Goal: Task Accomplishment & Management: Use online tool/utility

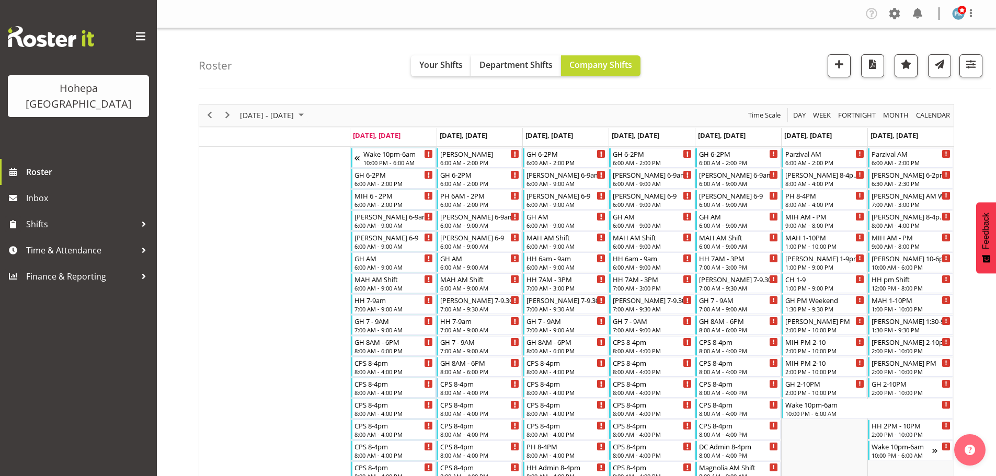
click at [967, 62] on span "button" at bounding box center [971, 65] width 14 height 14
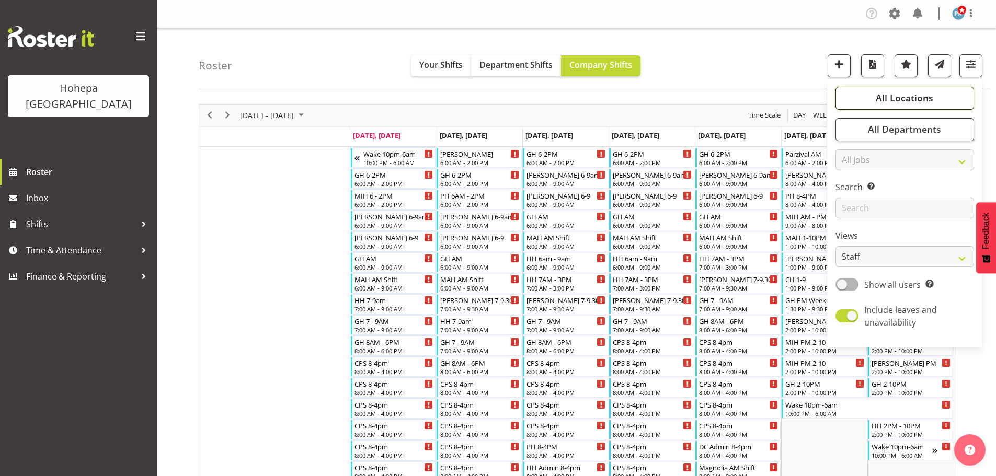
click at [921, 100] on span "All Locations" at bounding box center [905, 98] width 58 height 13
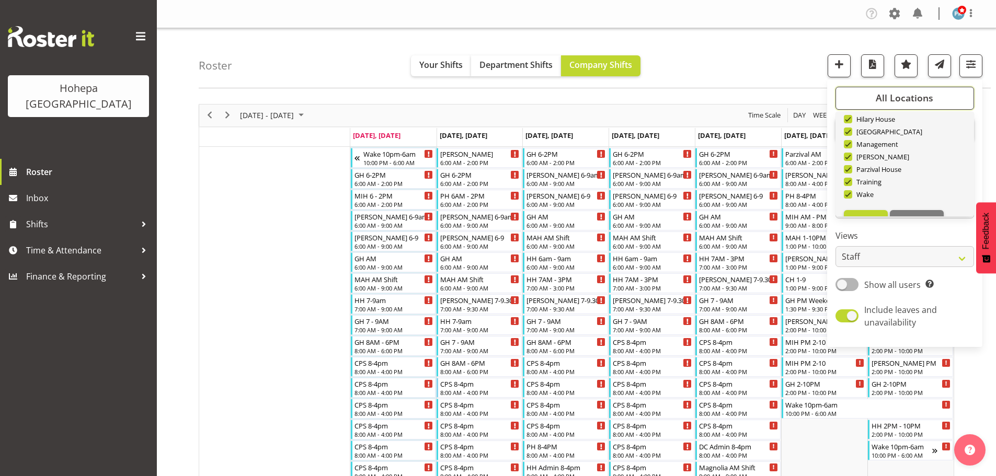
scroll to position [100, 0]
click at [918, 197] on span "Deselect All" at bounding box center [917, 200] width 42 height 10
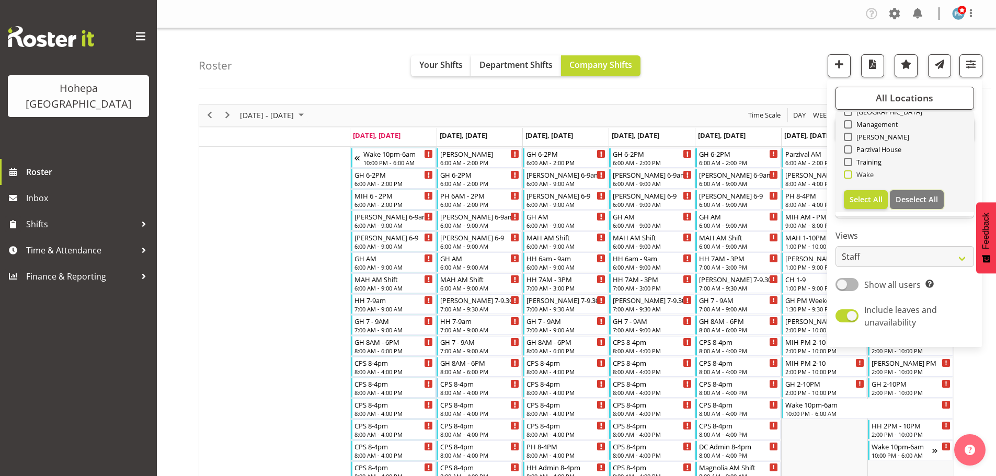
checkbox input "false"
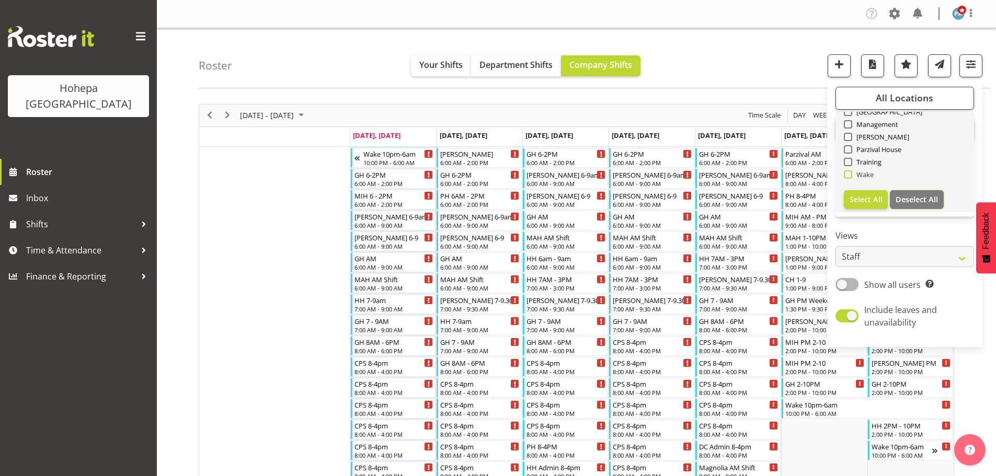
checkbox input "false"
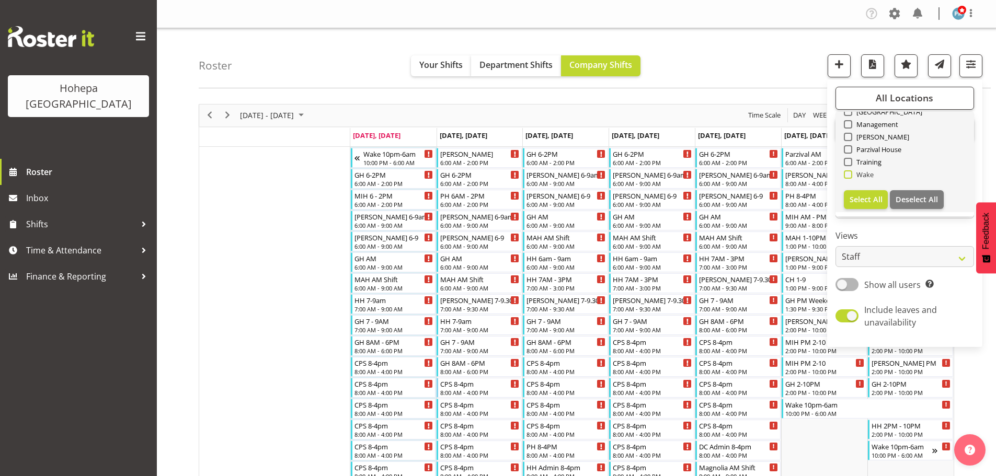
click at [849, 177] on span at bounding box center [848, 174] width 8 height 8
click at [849, 177] on input "Wake" at bounding box center [847, 174] width 7 height 7
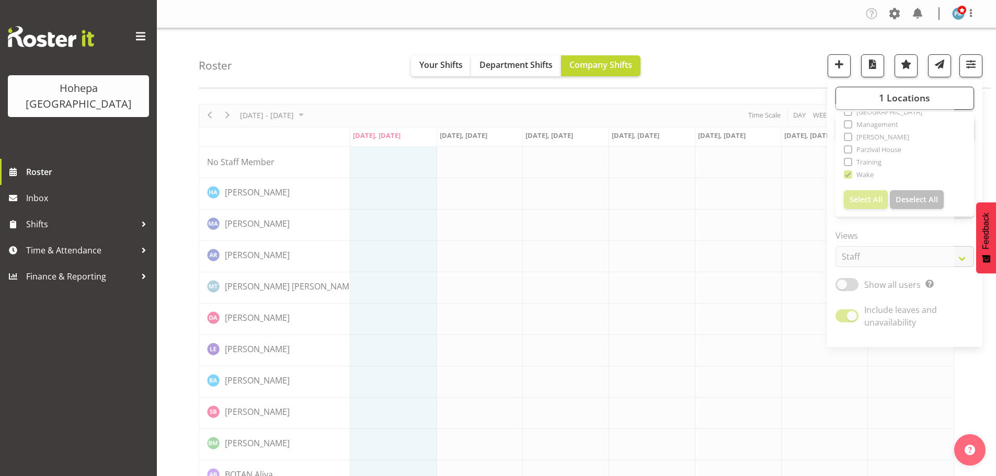
click at [731, 47] on div "Roster Your Shifts Department Shifts Company Shifts 1 Locations [GEOGRAPHIC_DAT…" at bounding box center [595, 58] width 792 height 60
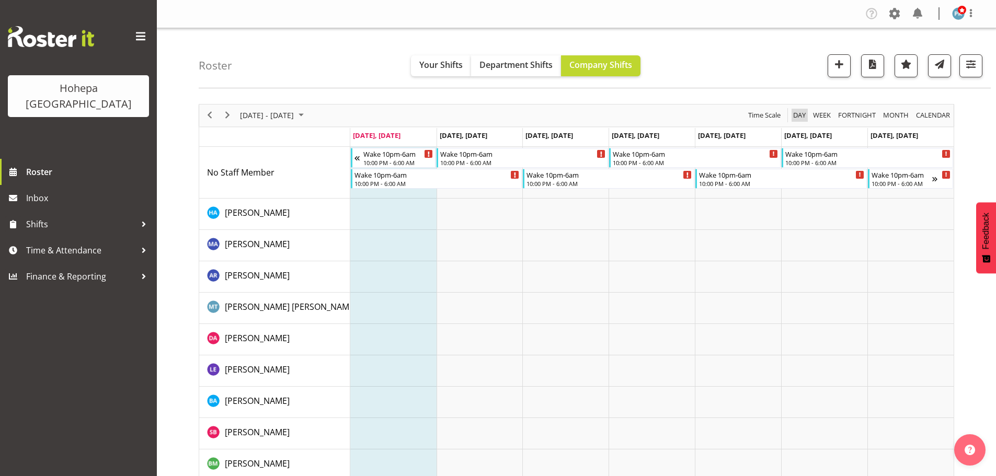
click at [799, 117] on span "Day" at bounding box center [799, 115] width 15 height 13
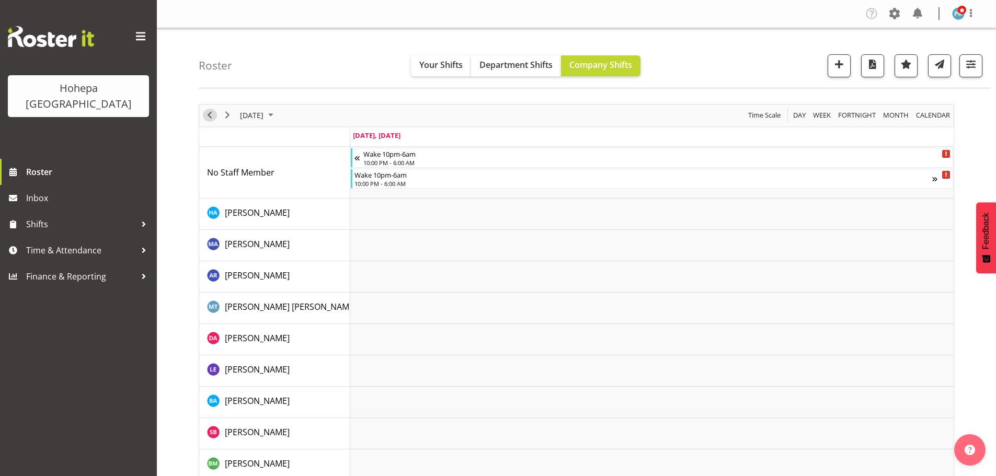
click at [211, 116] on span "Previous" at bounding box center [209, 115] width 13 height 13
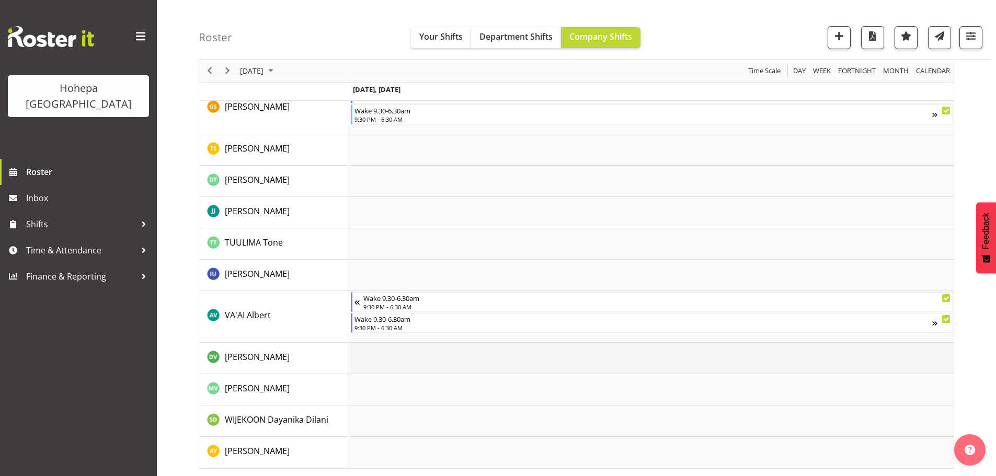
scroll to position [1569, 0]
click at [968, 37] on span "button" at bounding box center [971, 36] width 14 height 14
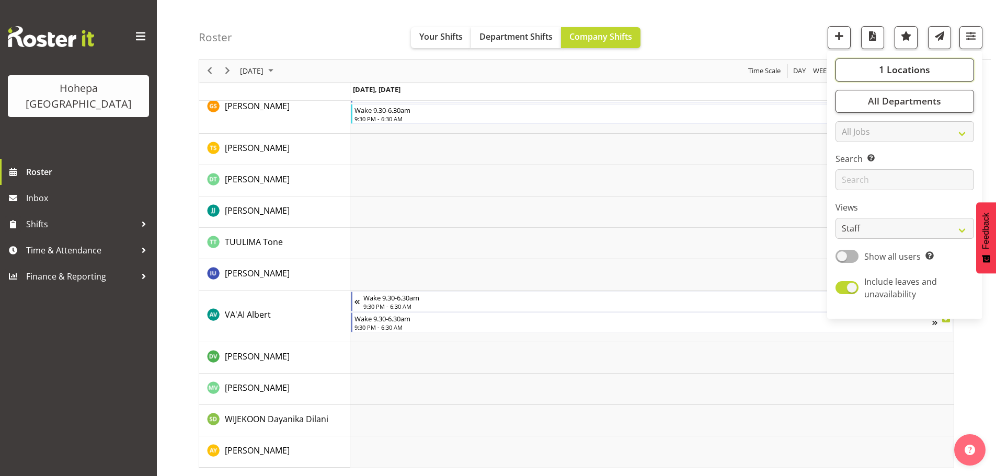
click at [888, 70] on span "1 Locations" at bounding box center [904, 70] width 51 height 13
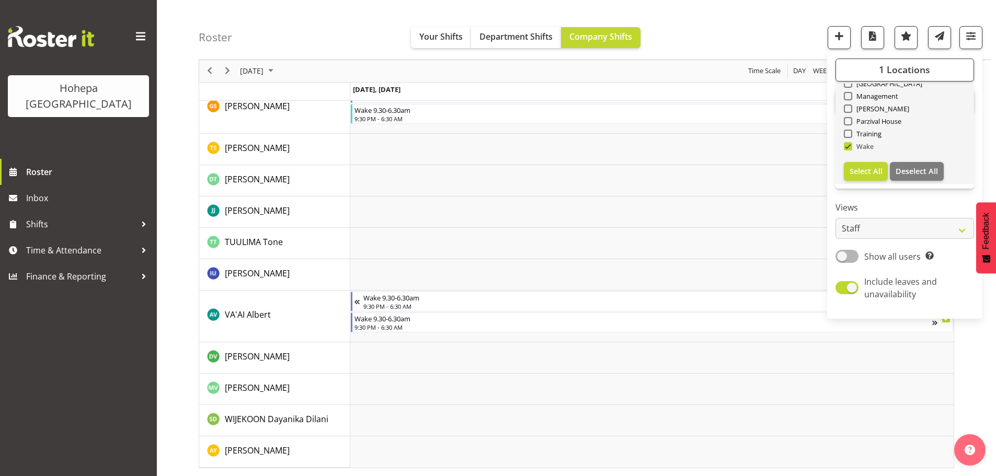
click at [849, 145] on span at bounding box center [848, 146] width 8 height 8
click at [849, 145] on input "Wake" at bounding box center [847, 146] width 7 height 7
checkbox input "false"
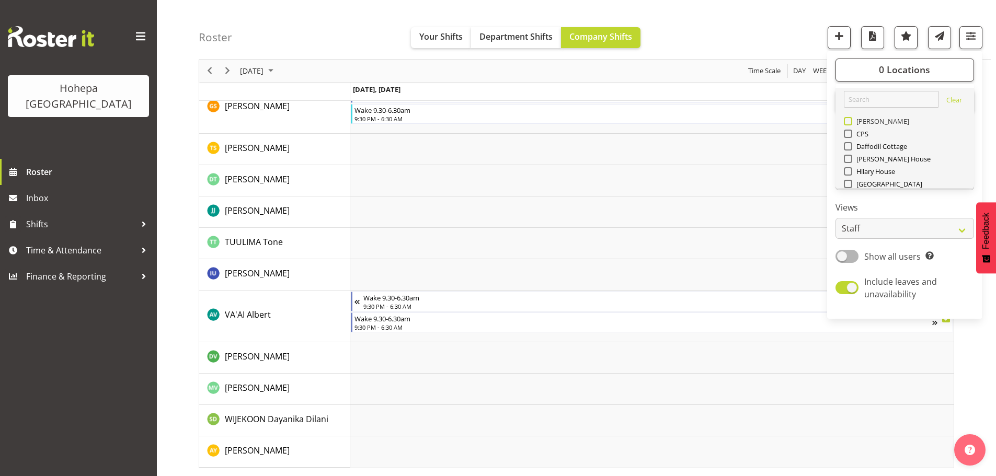
click at [851, 120] on span at bounding box center [848, 121] width 8 height 8
click at [851, 120] on input "[PERSON_NAME]" at bounding box center [847, 121] width 7 height 7
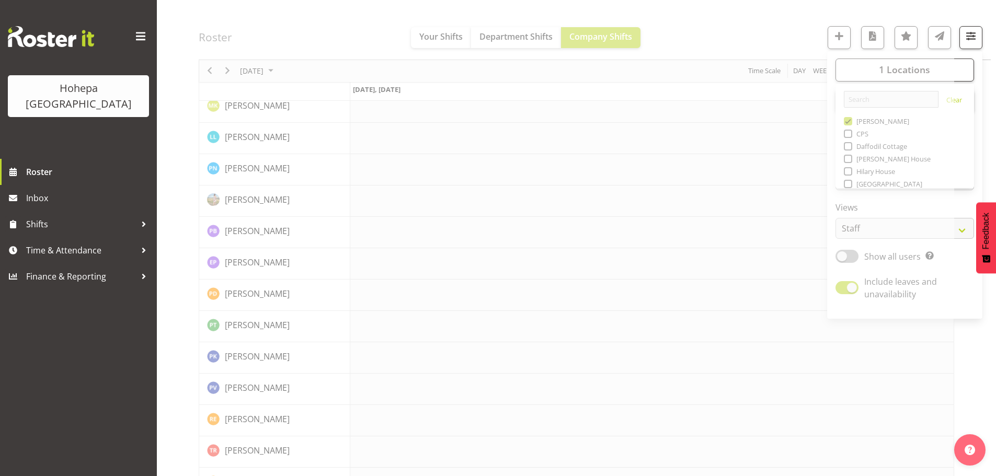
scroll to position [1569, 0]
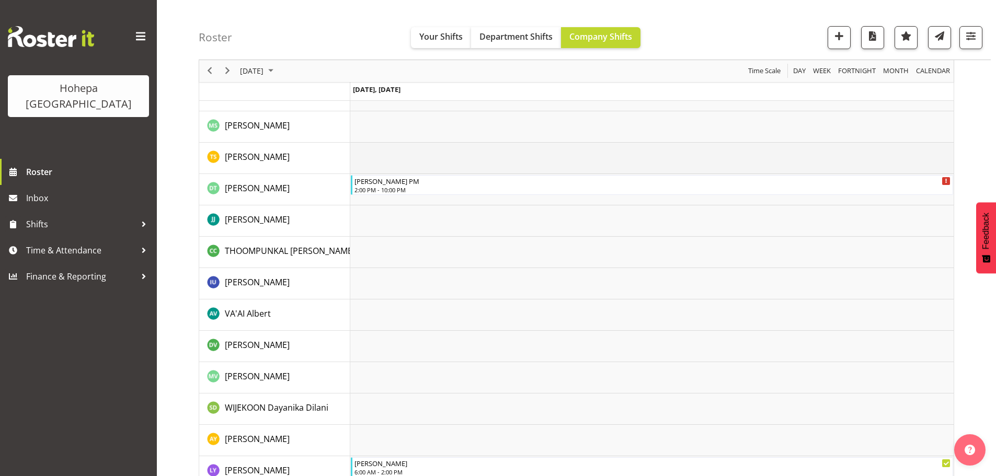
scroll to position [1948, 0]
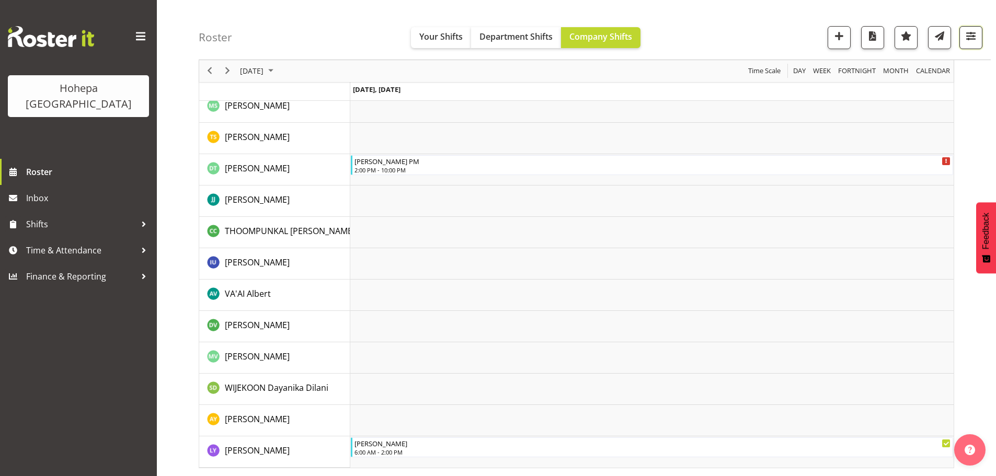
click at [972, 34] on span "button" at bounding box center [971, 36] width 14 height 14
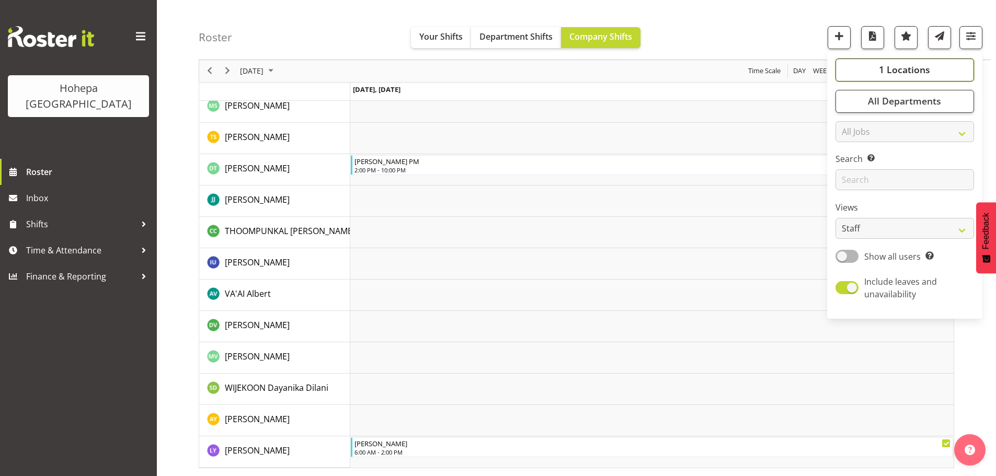
click at [887, 65] on span "1 Locations" at bounding box center [904, 70] width 51 height 13
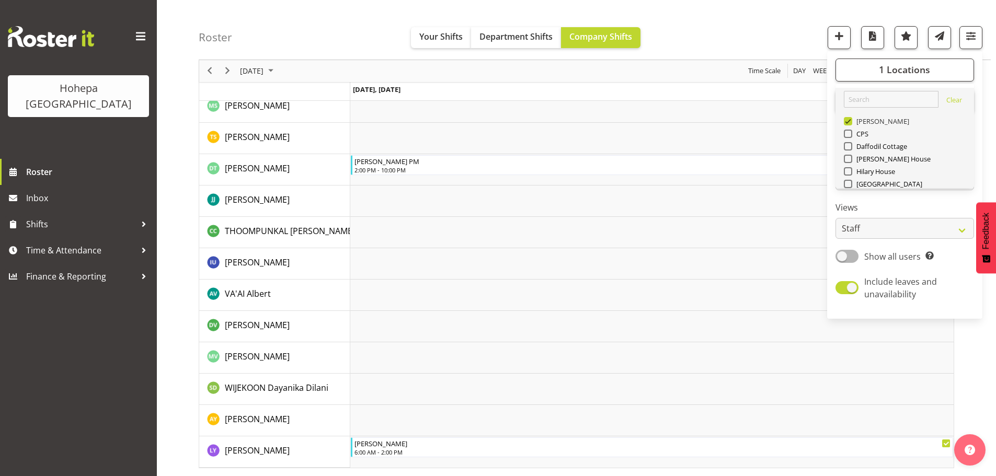
click at [848, 123] on span at bounding box center [848, 121] width 8 height 8
click at [848, 123] on input "[PERSON_NAME]" at bounding box center [847, 121] width 7 height 7
checkbox input "false"
click at [849, 185] on span at bounding box center [848, 184] width 8 height 8
click at [849, 185] on input "[GEOGRAPHIC_DATA]" at bounding box center [847, 184] width 7 height 7
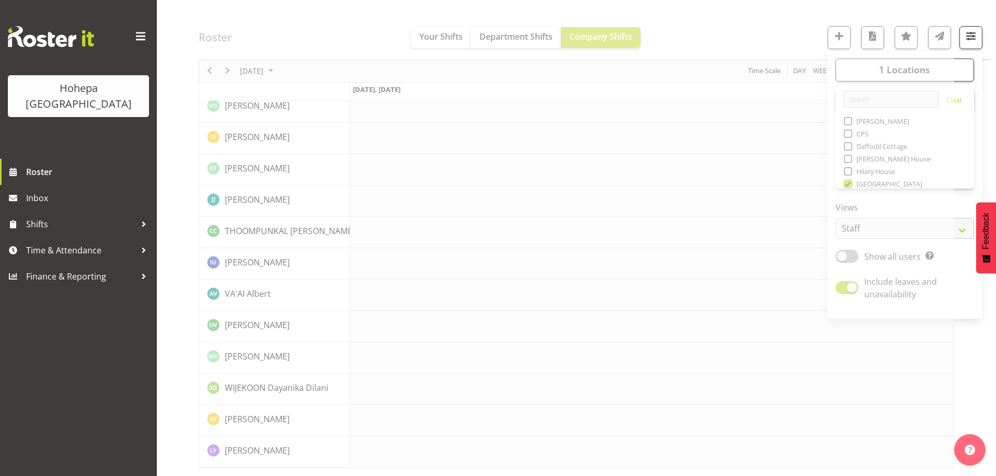
scroll to position [1907, 0]
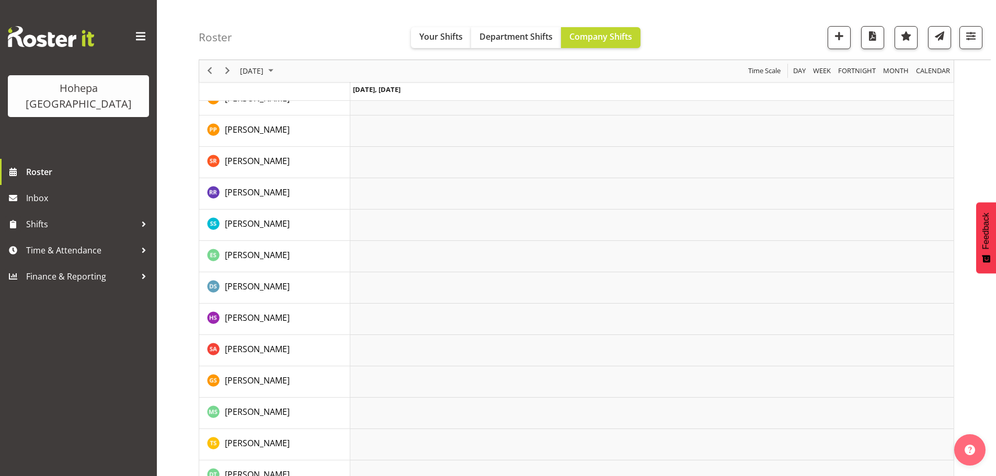
scroll to position [1907, 0]
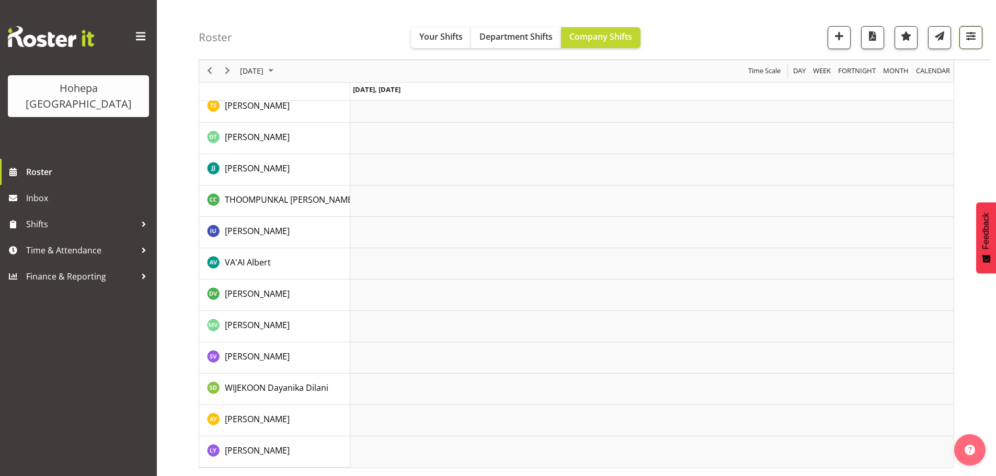
click at [967, 36] on span "button" at bounding box center [971, 36] width 14 height 14
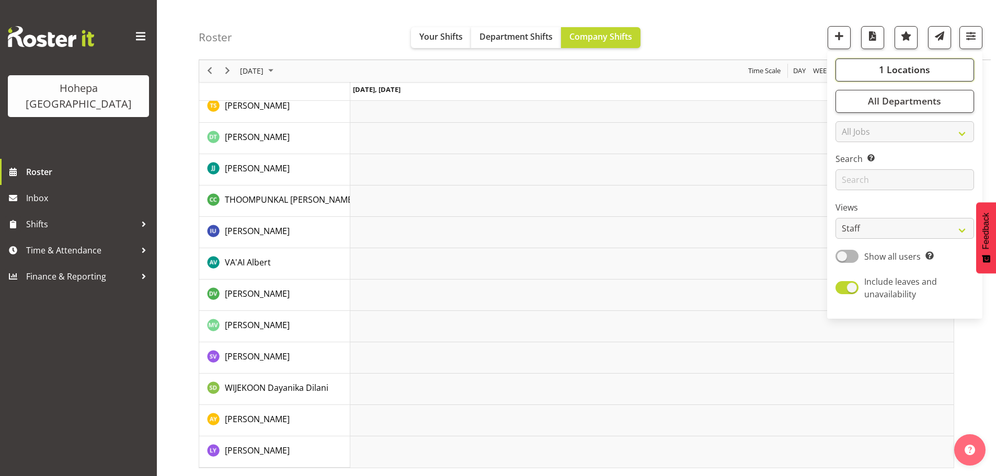
click at [898, 66] on span "1 Locations" at bounding box center [904, 70] width 51 height 13
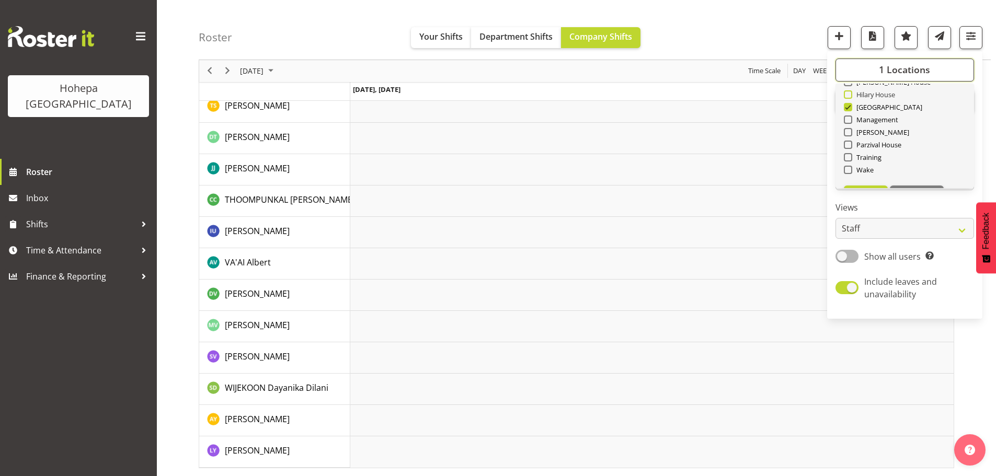
scroll to position [100, 0]
click at [849, 86] on span at bounding box center [848, 83] width 8 height 8
click at [849, 86] on input "[GEOGRAPHIC_DATA]" at bounding box center [847, 84] width 7 height 7
checkbox input "false"
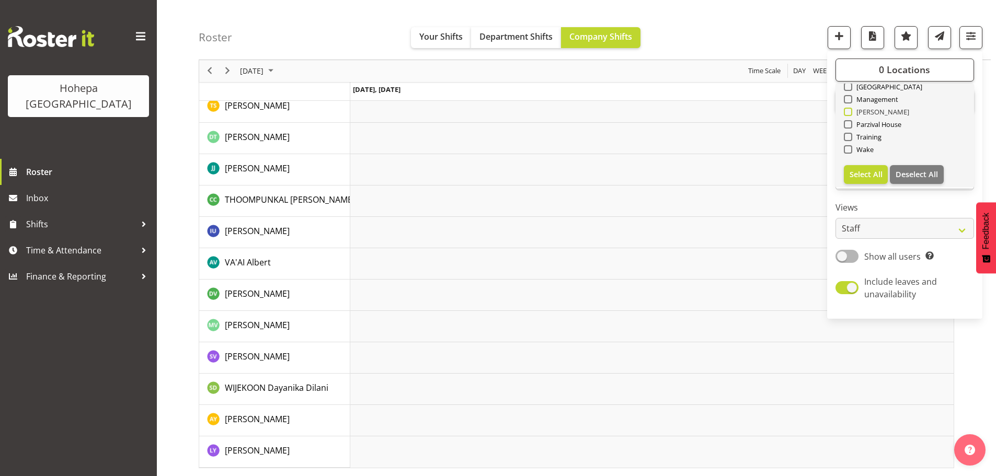
click at [852, 113] on span at bounding box center [848, 112] width 8 height 8
click at [851, 113] on input "[PERSON_NAME]" at bounding box center [847, 112] width 7 height 7
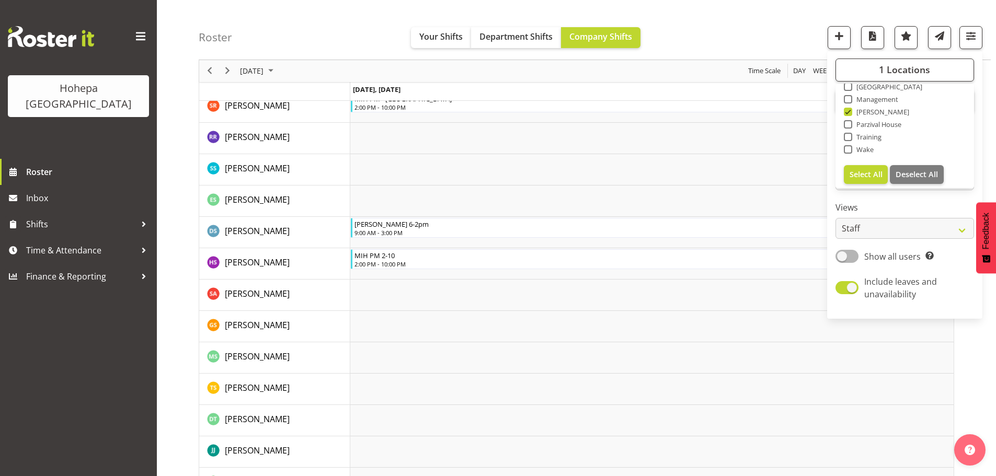
scroll to position [1477, 0]
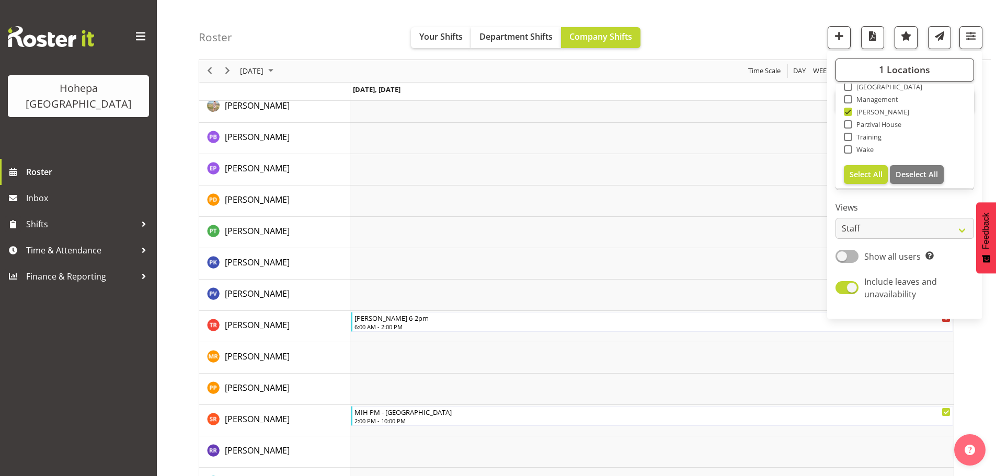
drag, startPoint x: 852, startPoint y: 112, endPoint x: 852, endPoint y: 122, distance: 9.4
click at [852, 112] on span at bounding box center [848, 112] width 8 height 8
click at [851, 112] on input "[PERSON_NAME]" at bounding box center [847, 112] width 7 height 7
checkbox input "false"
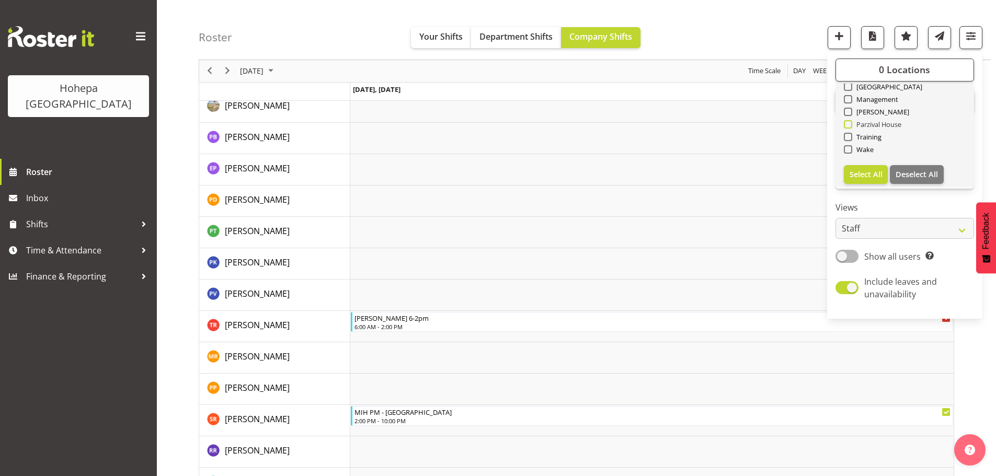
click at [852, 124] on span at bounding box center [848, 124] width 8 height 8
click at [851, 124] on input "Parzival House" at bounding box center [847, 124] width 7 height 7
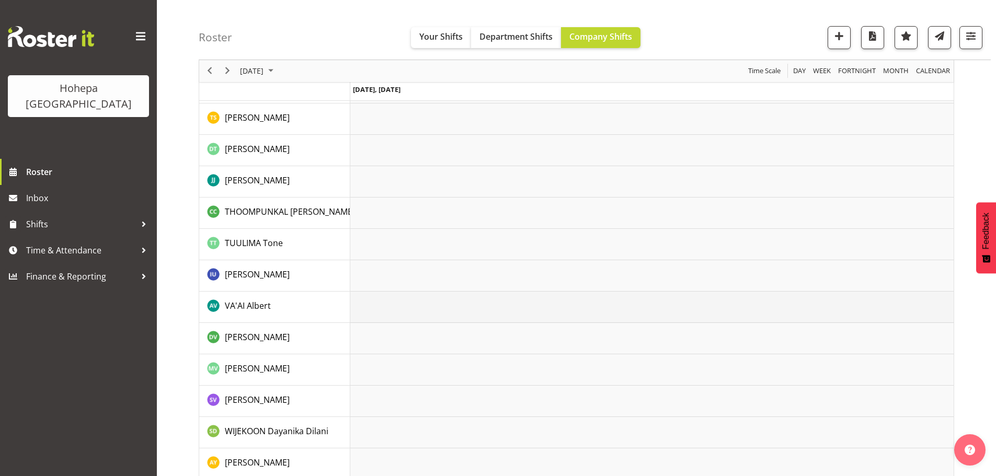
scroll to position [2032, 0]
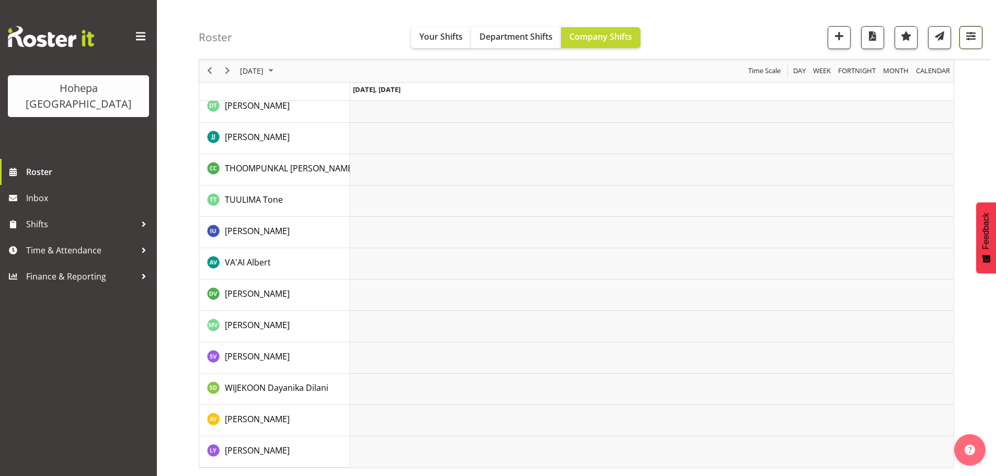
click at [972, 40] on span "button" at bounding box center [971, 36] width 14 height 14
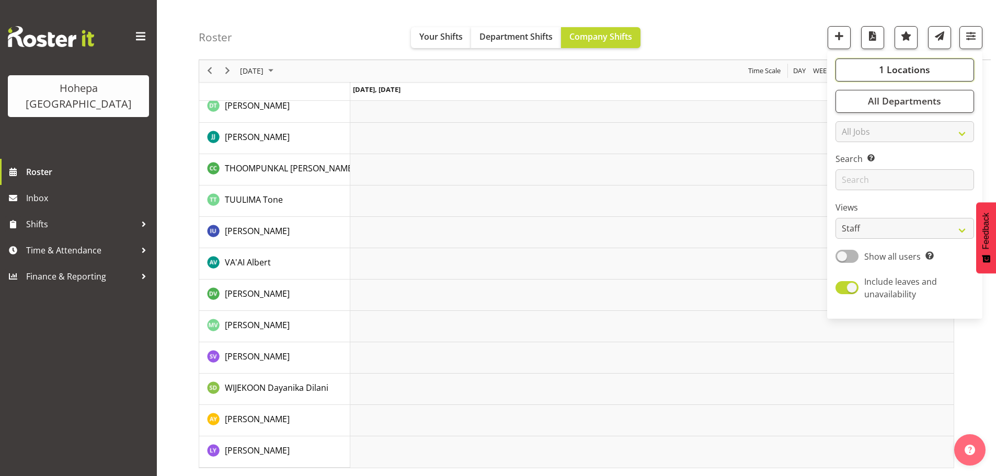
click at [910, 77] on button "1 Locations" at bounding box center [905, 70] width 139 height 23
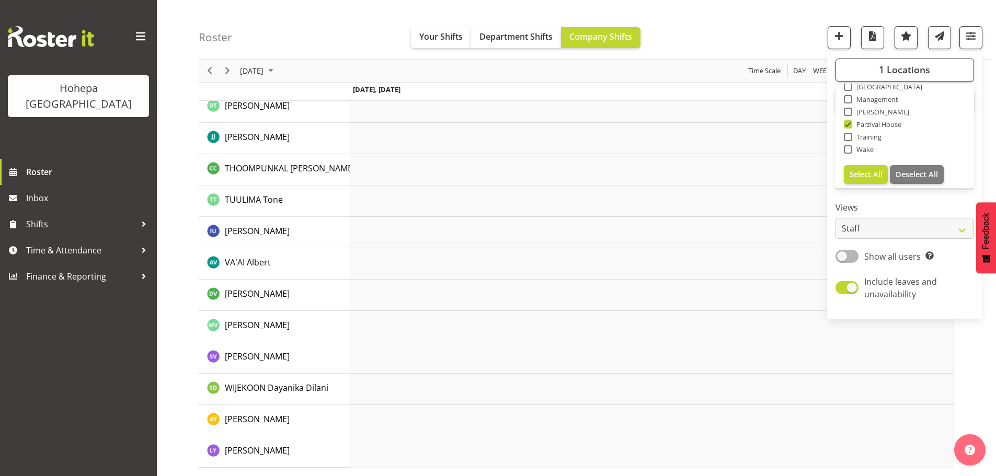
drag, startPoint x: 849, startPoint y: 123, endPoint x: 849, endPoint y: 108, distance: 15.7
click at [849, 123] on span at bounding box center [848, 124] width 8 height 8
click at [849, 123] on input "Parzival House" at bounding box center [847, 124] width 7 height 7
checkbox input "false"
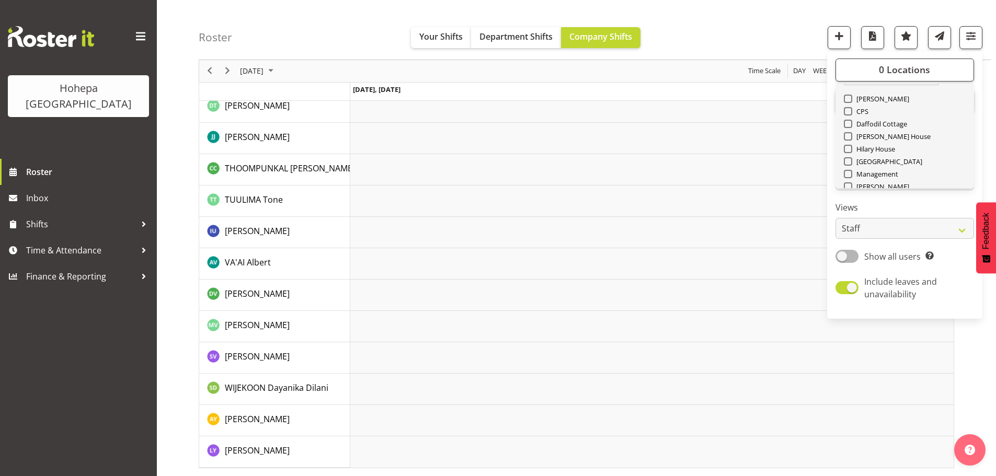
scroll to position [0, 0]
click at [846, 158] on span at bounding box center [848, 159] width 8 height 8
click at [846, 158] on input "[PERSON_NAME] House" at bounding box center [847, 159] width 7 height 7
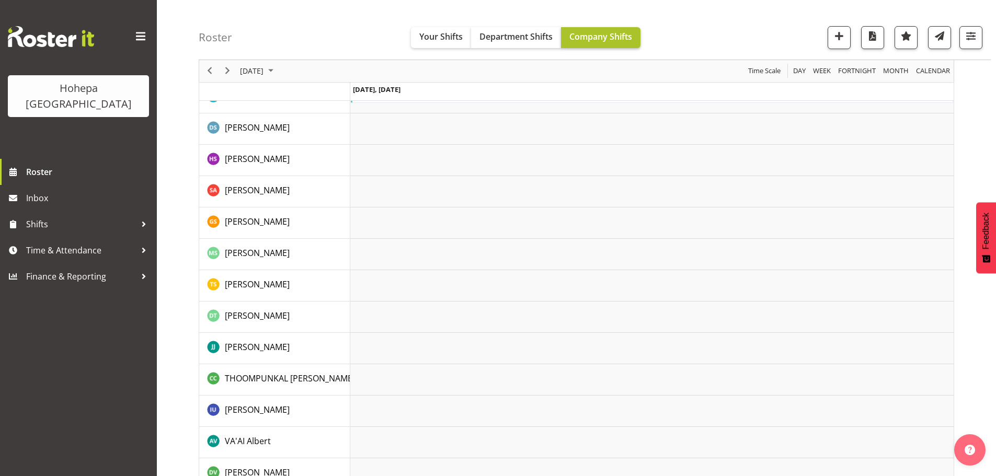
scroll to position [2094, 0]
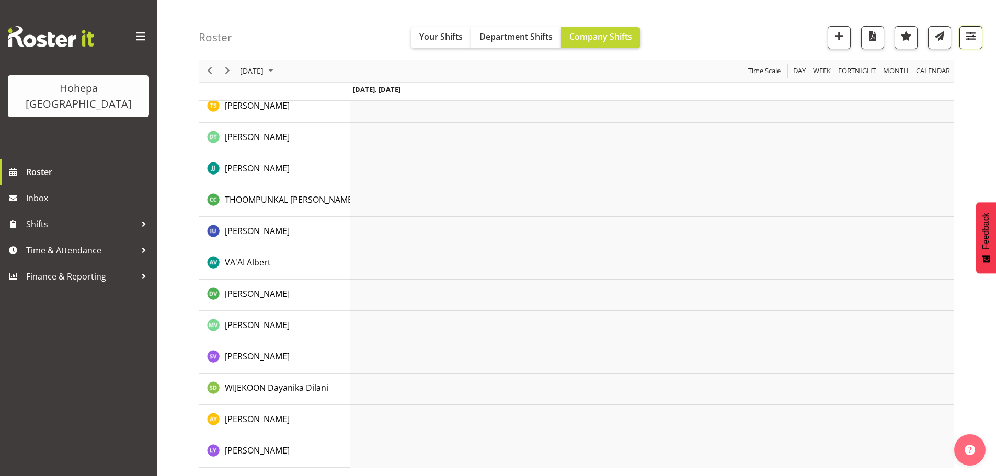
click at [968, 38] on span "button" at bounding box center [971, 36] width 14 height 14
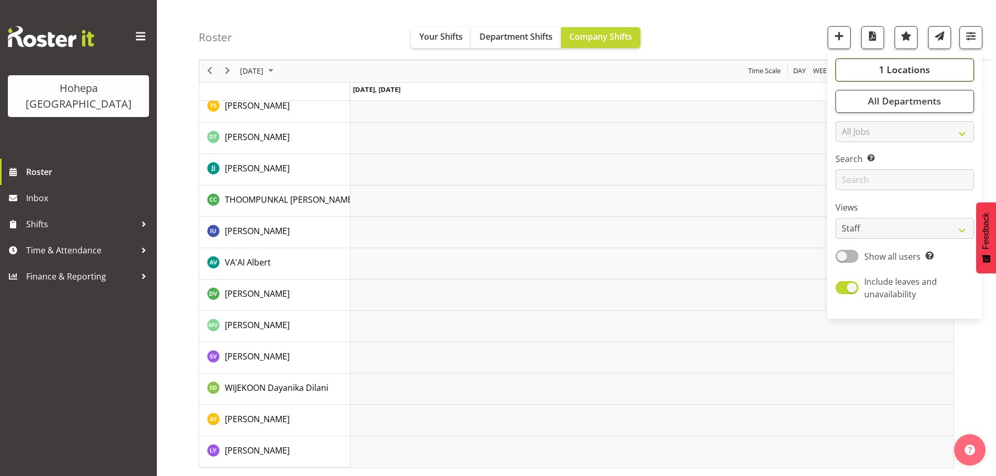
click at [910, 65] on span "1 Locations" at bounding box center [904, 70] width 51 height 13
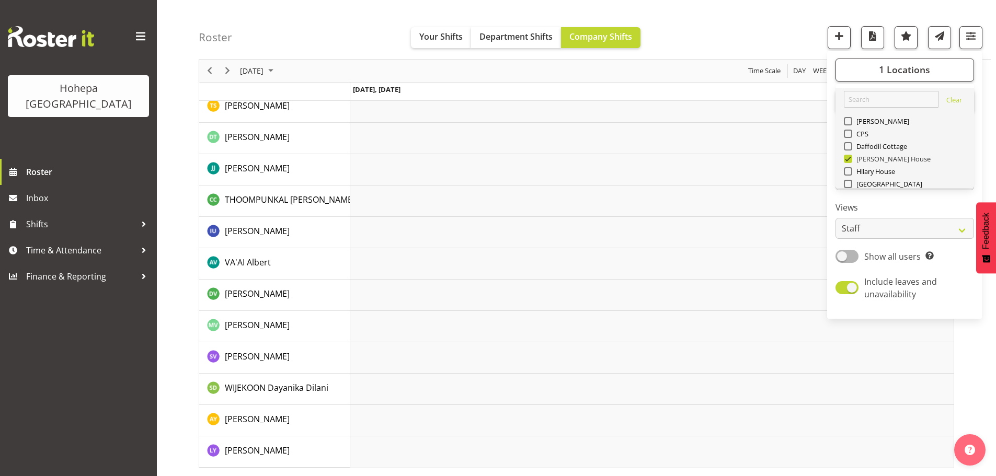
click at [847, 161] on span at bounding box center [848, 159] width 8 height 8
click at [847, 161] on input "[PERSON_NAME] House" at bounding box center [847, 159] width 7 height 7
checkbox input "false"
click at [847, 147] on span at bounding box center [848, 146] width 8 height 8
click at [847, 147] on input "Daffodil Cottage" at bounding box center [847, 146] width 7 height 7
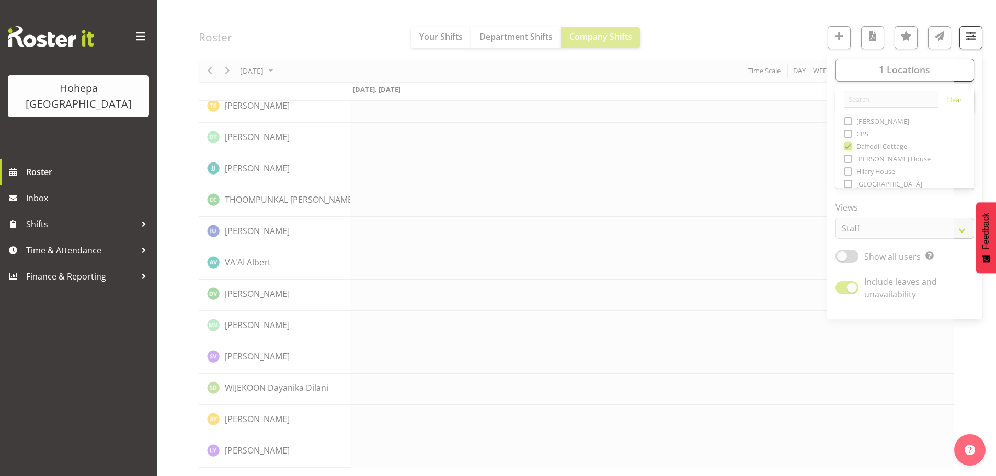
scroll to position [2032, 0]
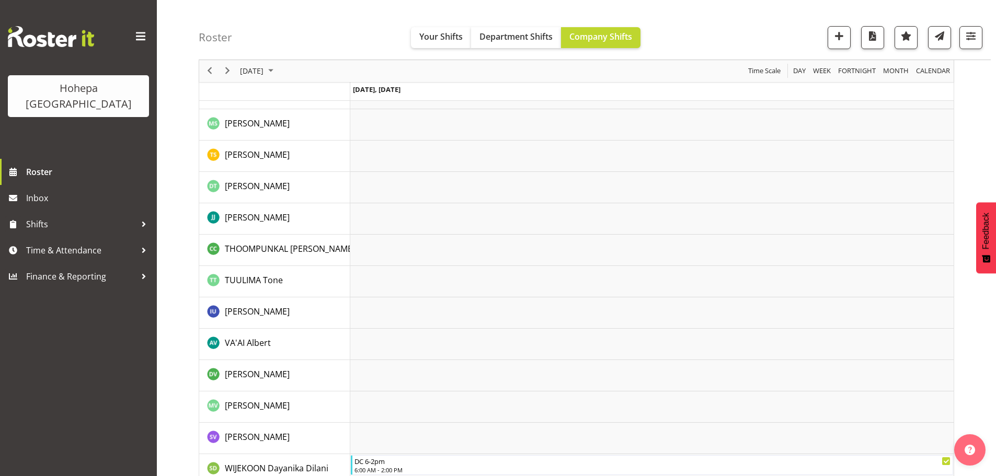
scroll to position [2252, 0]
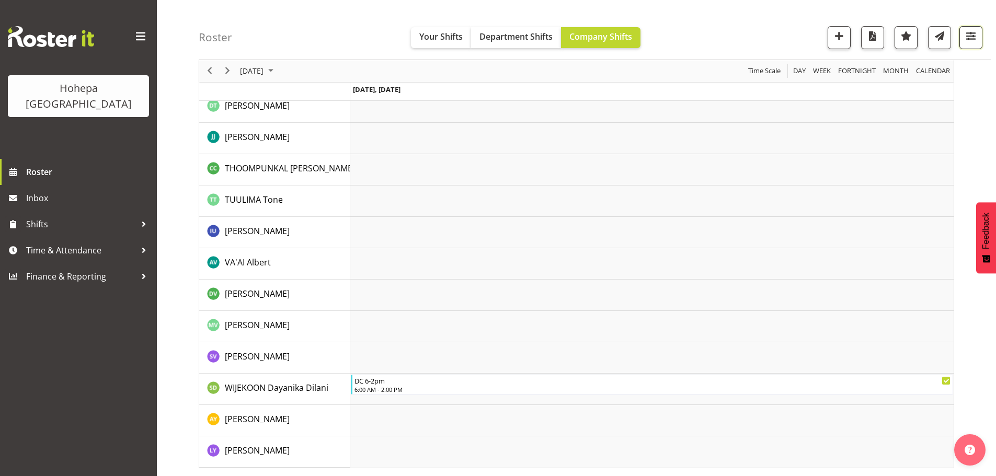
click at [971, 35] on span "button" at bounding box center [971, 36] width 14 height 14
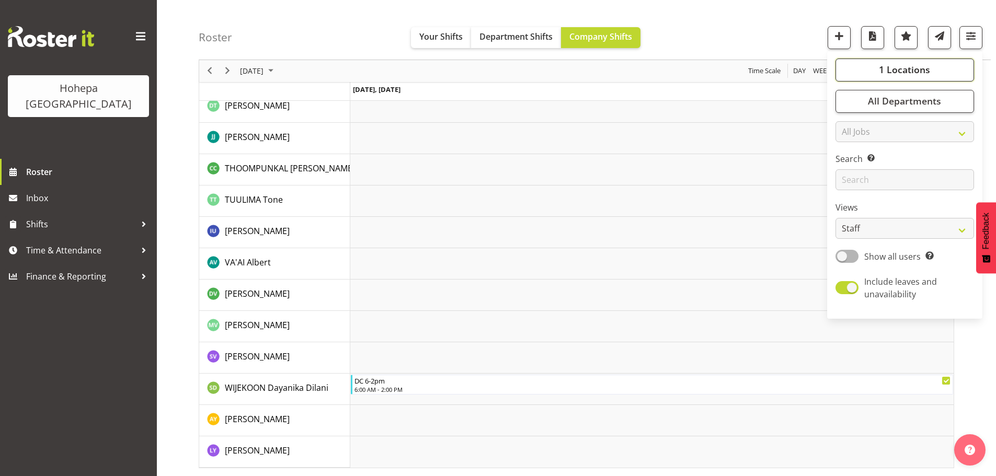
click at [888, 70] on span "1 Locations" at bounding box center [904, 70] width 51 height 13
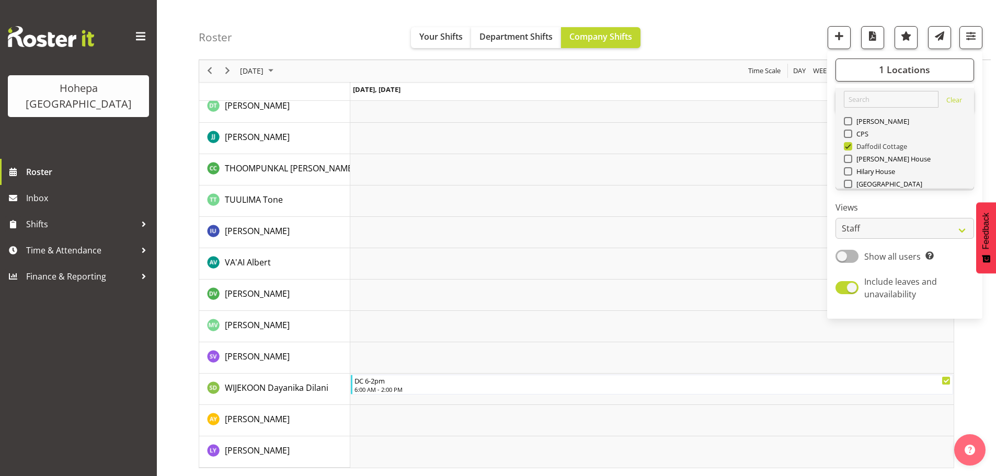
click at [852, 145] on span at bounding box center [848, 146] width 8 height 8
click at [851, 145] on input "Daffodil Cottage" at bounding box center [847, 146] width 7 height 7
checkbox input "false"
click at [851, 171] on span at bounding box center [848, 171] width 8 height 8
click at [851, 171] on input "Hilary House" at bounding box center [847, 171] width 7 height 7
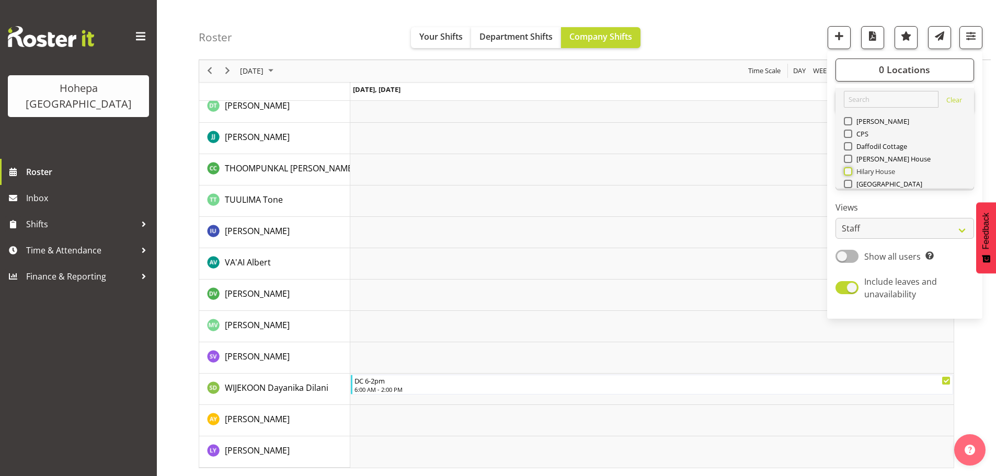
checkbox input "true"
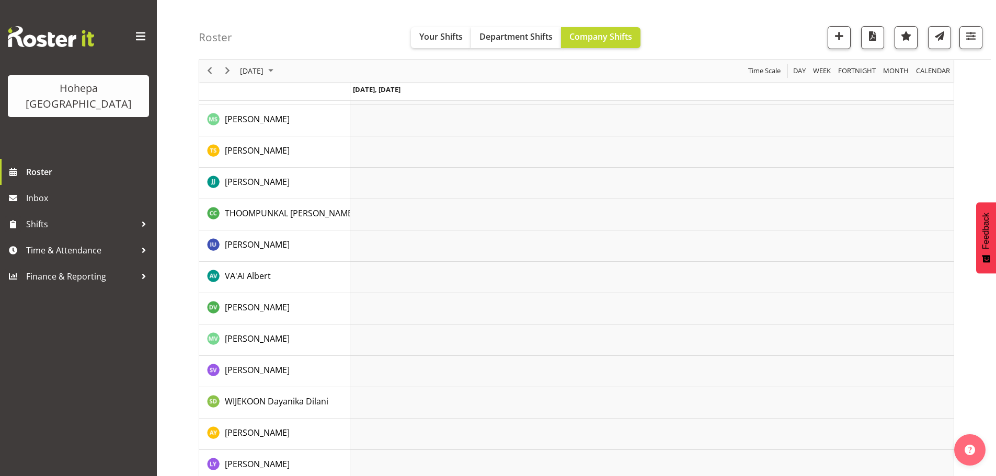
scroll to position [1896, 0]
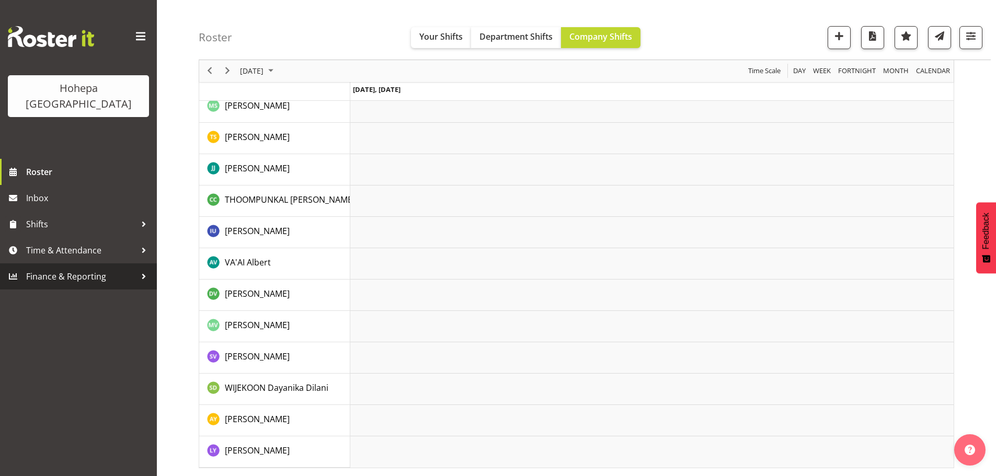
click at [55, 269] on span "Finance & Reporting" at bounding box center [81, 277] width 110 height 16
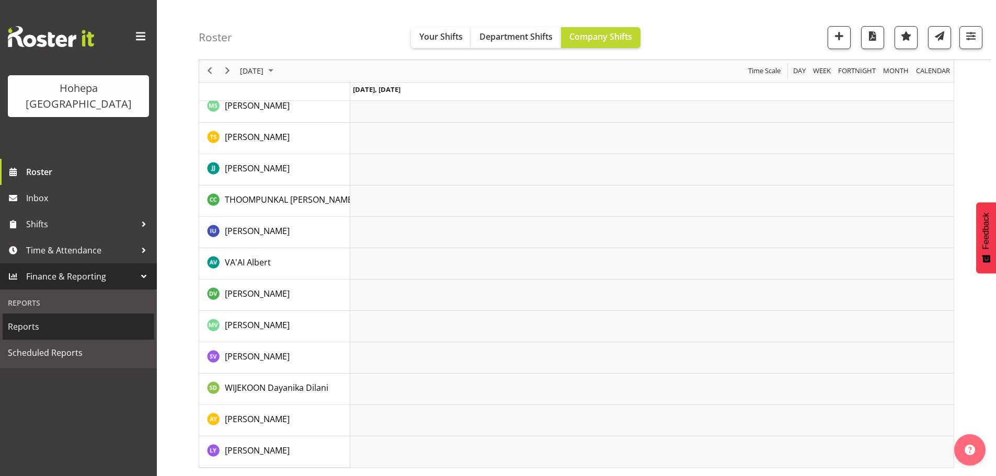
click at [29, 319] on span "Reports" at bounding box center [78, 327] width 141 height 16
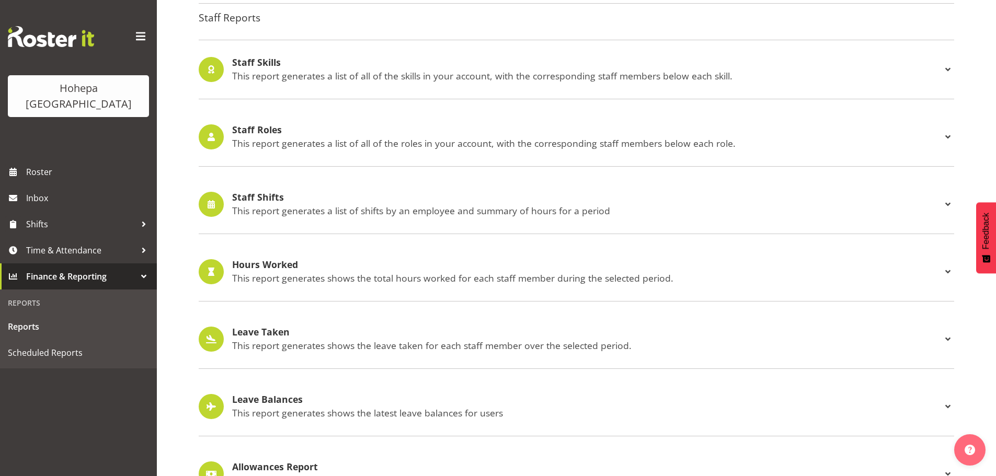
scroll to position [973, 0]
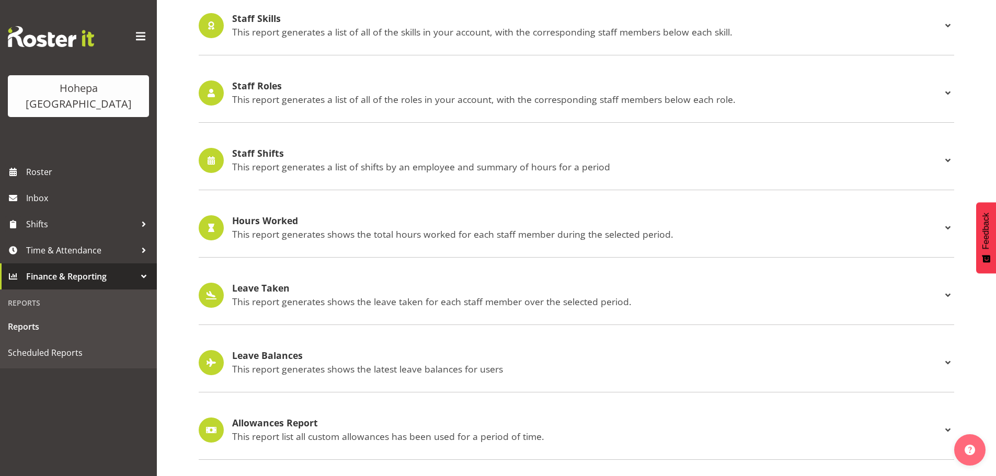
click at [284, 161] on p "This report generates a list of shifts by an employee and summary of hours for …" at bounding box center [587, 167] width 710 height 12
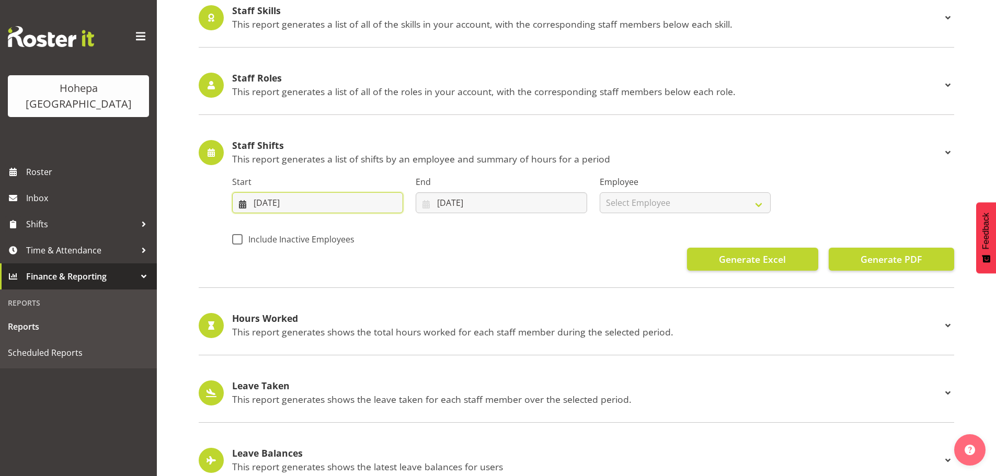
click at [255, 204] on input "22/09/2025" at bounding box center [317, 202] width 171 height 21
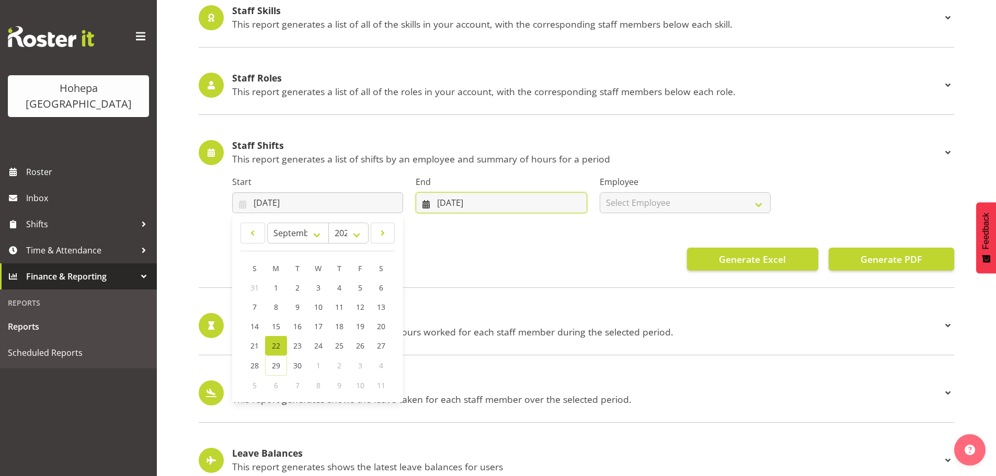
click at [442, 204] on input "29/09/2025" at bounding box center [501, 202] width 171 height 21
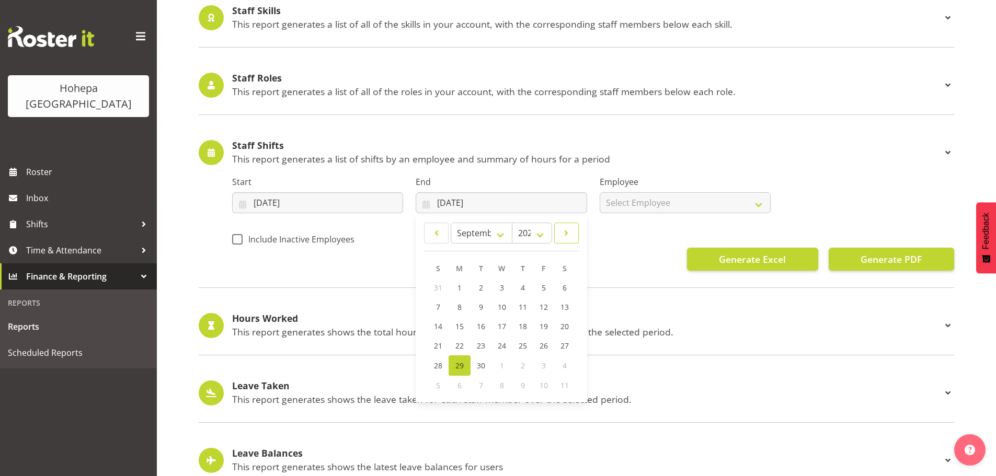
click at [565, 232] on span at bounding box center [566, 233] width 11 height 13
select select "9"
click at [438, 309] on span "5" at bounding box center [438, 308] width 4 height 10
type input "05/10/2025"
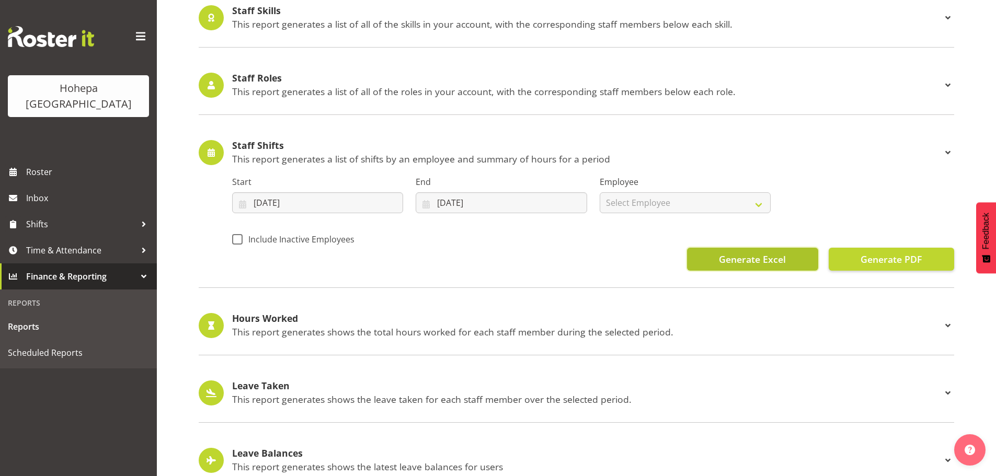
click at [721, 257] on span "Generate Excel" at bounding box center [752, 260] width 67 height 14
